Goal: Browse casually: Explore the website without a specific task or goal

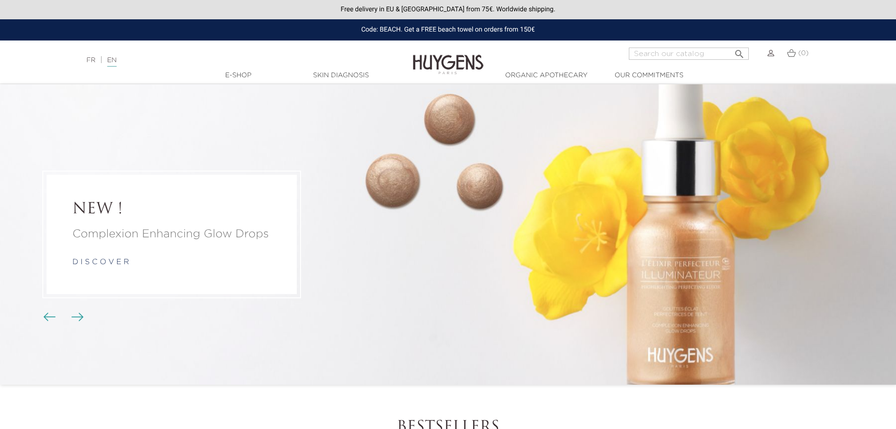
click at [771, 55] on img at bounding box center [771, 53] width 7 height 7
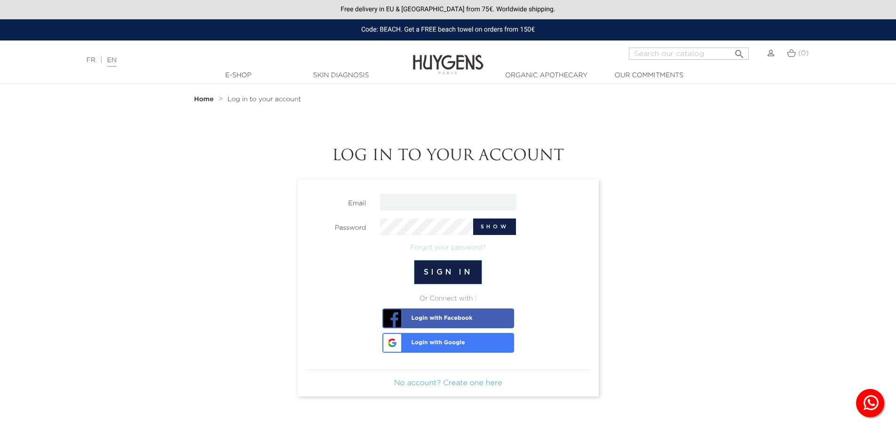
click at [459, 381] on link "No account? Create one here" at bounding box center [448, 383] width 108 height 8
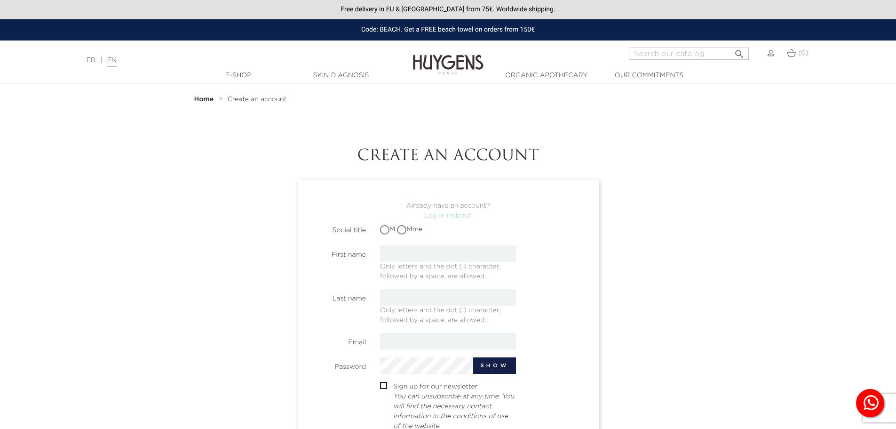
click at [442, 60] on img at bounding box center [448, 58] width 71 height 36
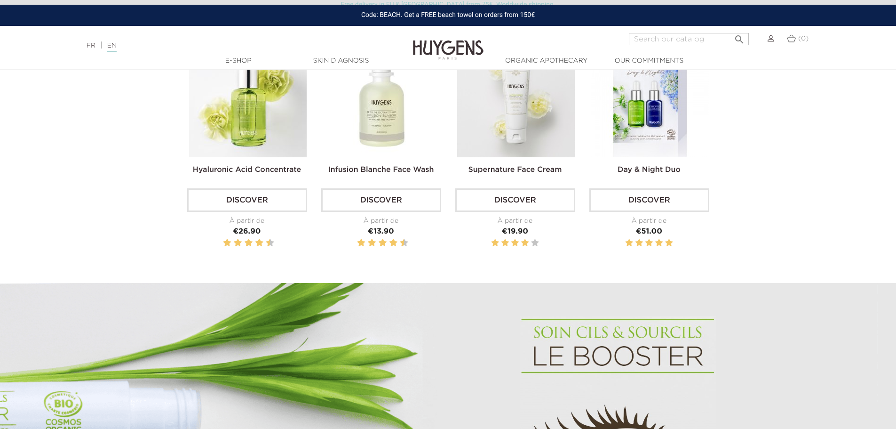
scroll to position [376, 0]
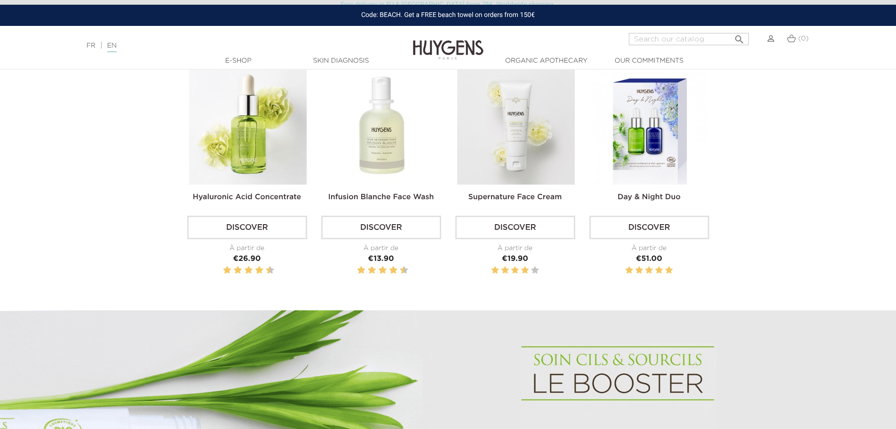
click at [253, 126] on img at bounding box center [248, 126] width 118 height 118
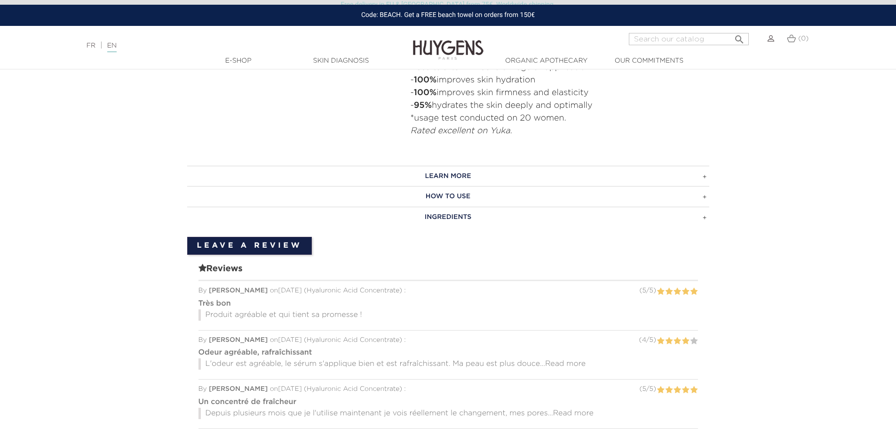
scroll to position [612, 0]
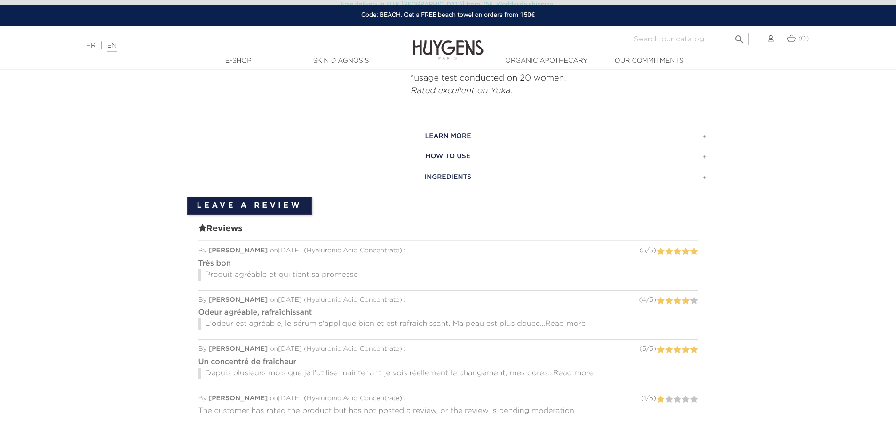
click at [452, 134] on h3 "LEARN MORE" at bounding box center [448, 136] width 522 height 21
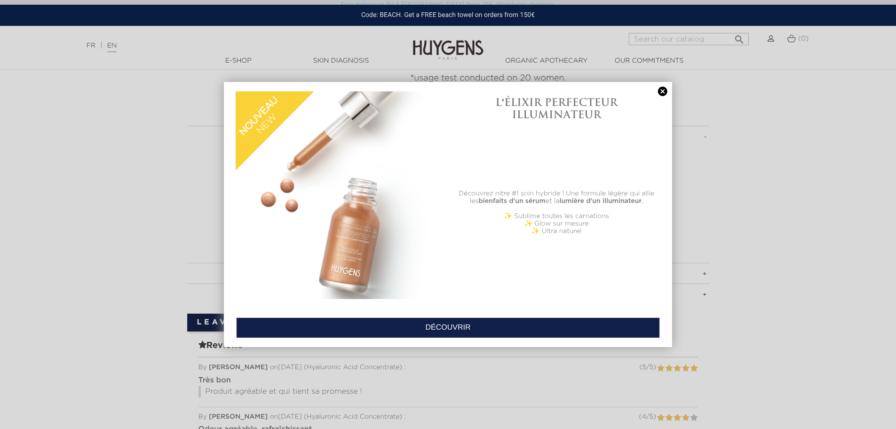
click at [663, 91] on link at bounding box center [662, 92] width 13 height 10
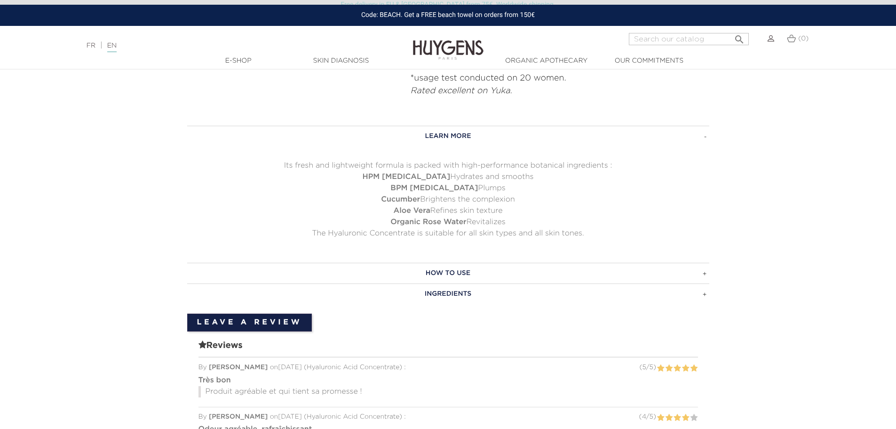
click at [440, 47] on img at bounding box center [448, 43] width 71 height 36
